Goal: Information Seeking & Learning: Learn about a topic

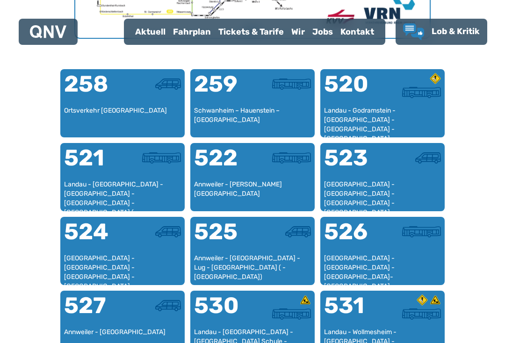
click at [349, 308] on div "531" at bounding box center [353, 311] width 58 height 34
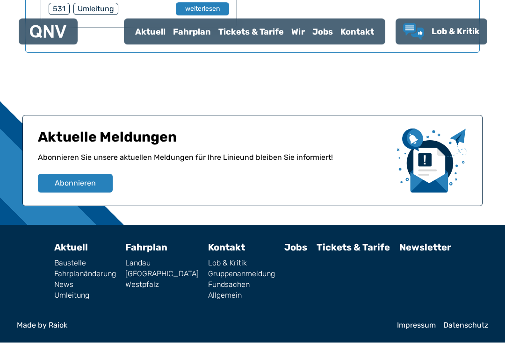
scroll to position [1133, 0]
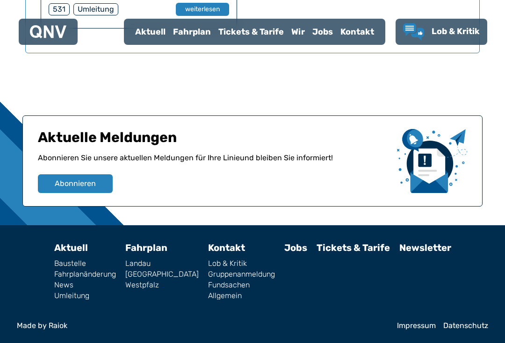
click at [162, 253] on link "Fahrplan" at bounding box center [146, 247] width 42 height 11
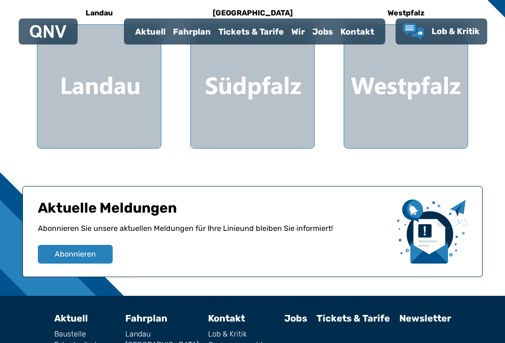
scroll to position [328, 0]
click at [276, 110] on div at bounding box center [252, 86] width 123 height 123
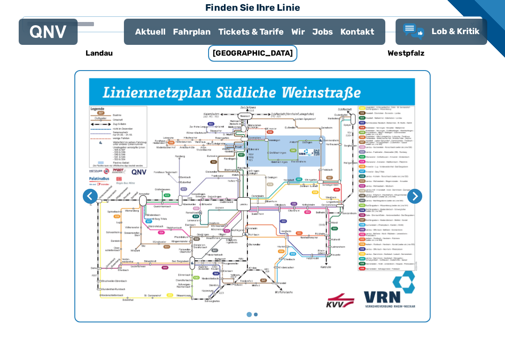
scroll to position [290, 0]
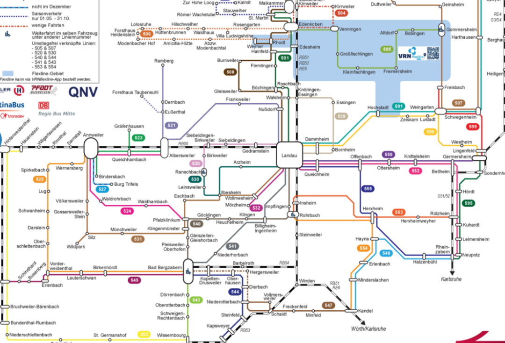
click at [75, 123] on img "1 von 2" at bounding box center [252, 194] width 354 height 250
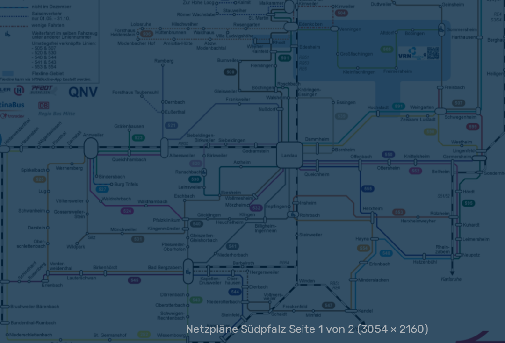
click at [170, 129] on div at bounding box center [252, 171] width 505 height 343
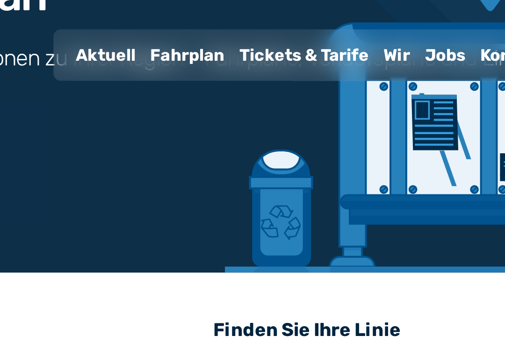
scroll to position [0, 0]
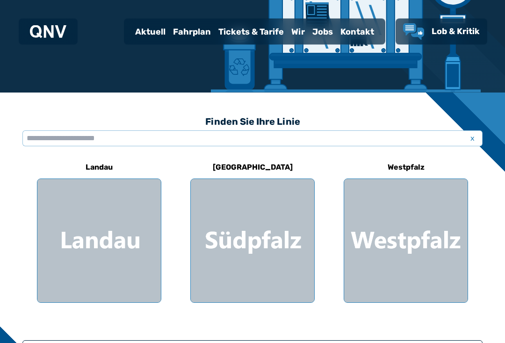
scroll to position [174, 0]
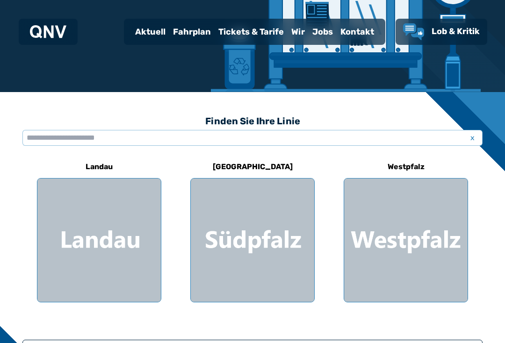
click at [251, 240] on div at bounding box center [252, 240] width 123 height 123
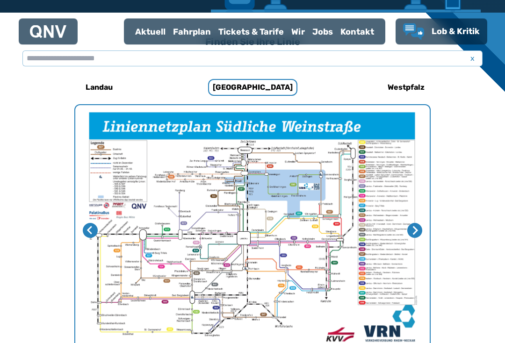
scroll to position [288, 0]
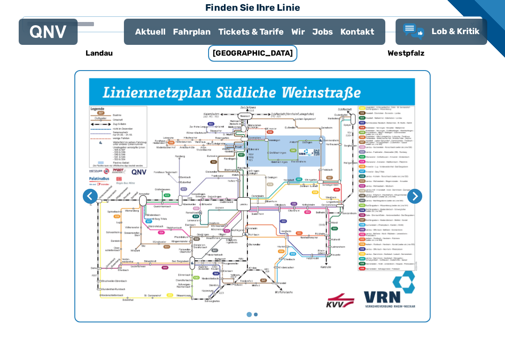
click at [193, 27] on div "Fahrplan" at bounding box center [191, 32] width 45 height 24
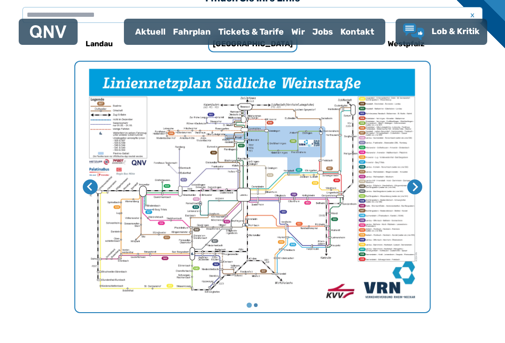
scroll to position [288, 0]
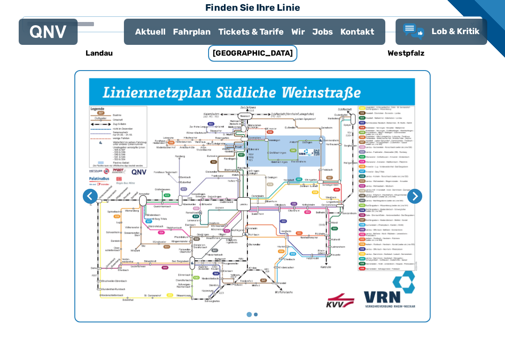
scroll to position [190, 0]
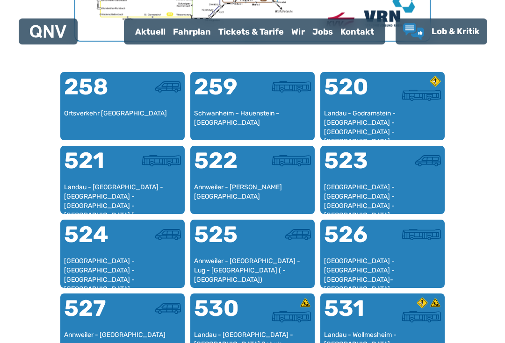
scroll to position [569, 0]
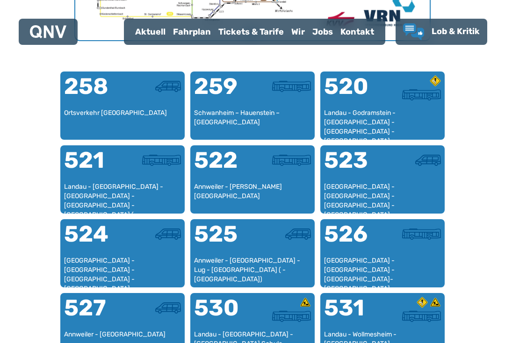
click at [365, 326] on div "531" at bounding box center [353, 314] width 58 height 34
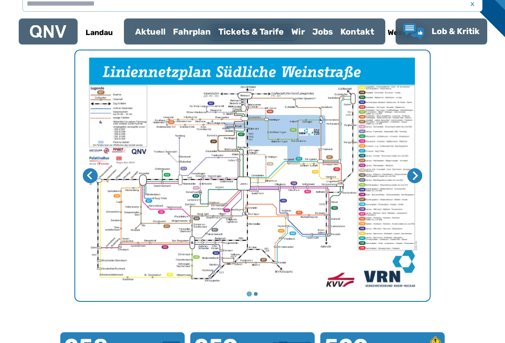
scroll to position [288, 0]
